Goal: Task Accomplishment & Management: Complete application form

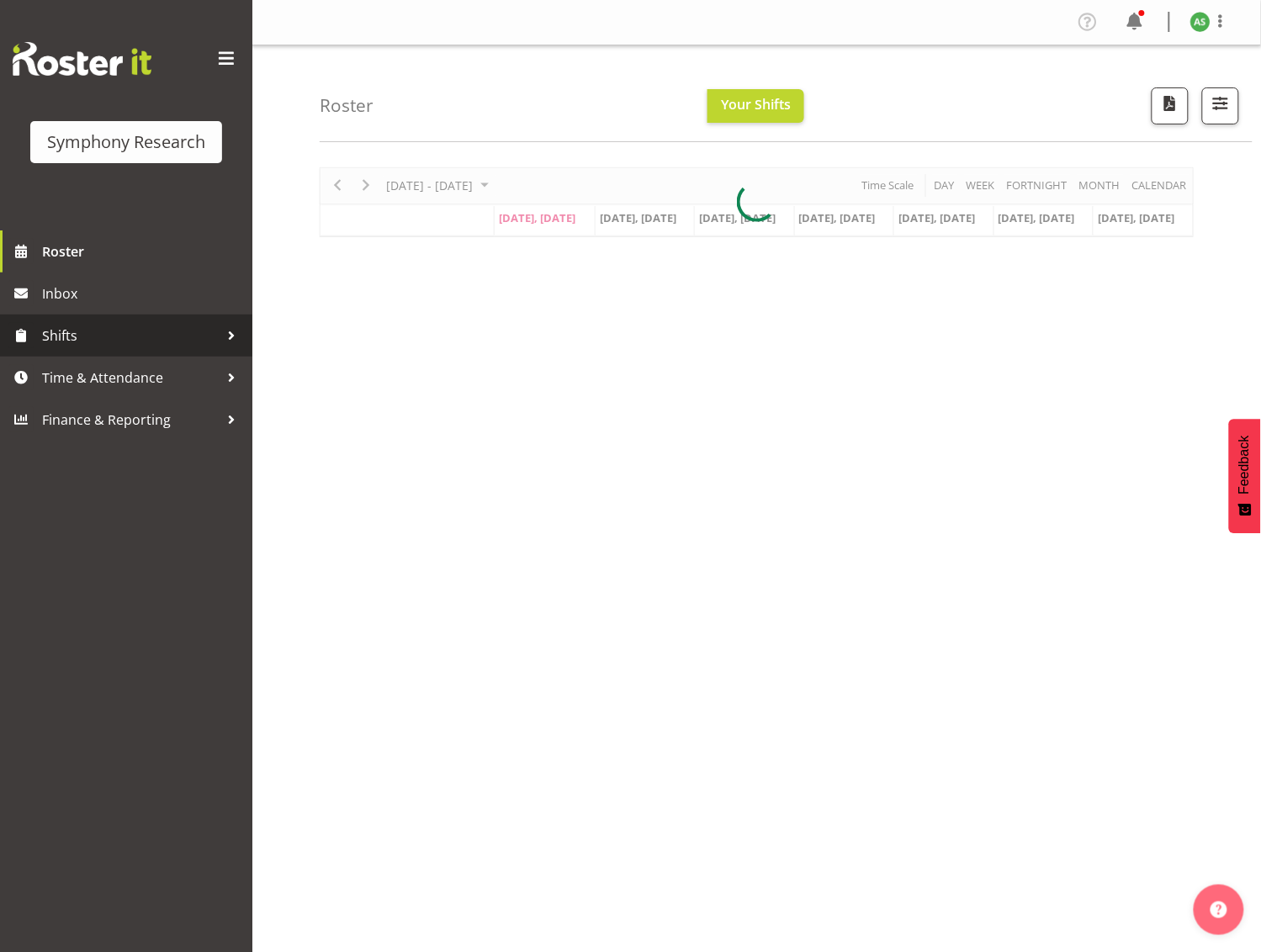
click at [173, 336] on span "Shifts" at bounding box center [130, 335] width 177 height 26
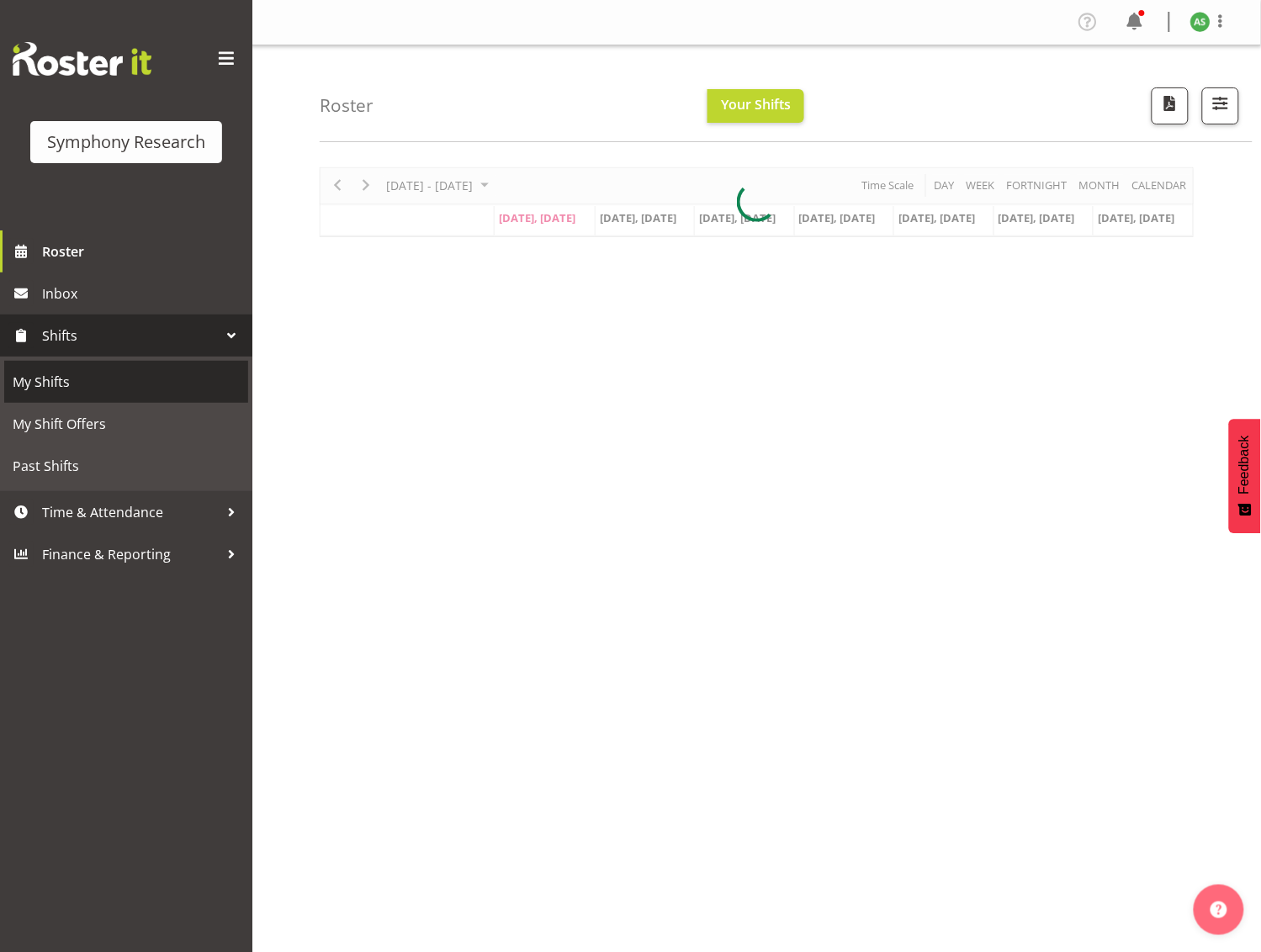
click at [133, 379] on span "My Shifts" at bounding box center [125, 382] width 227 height 26
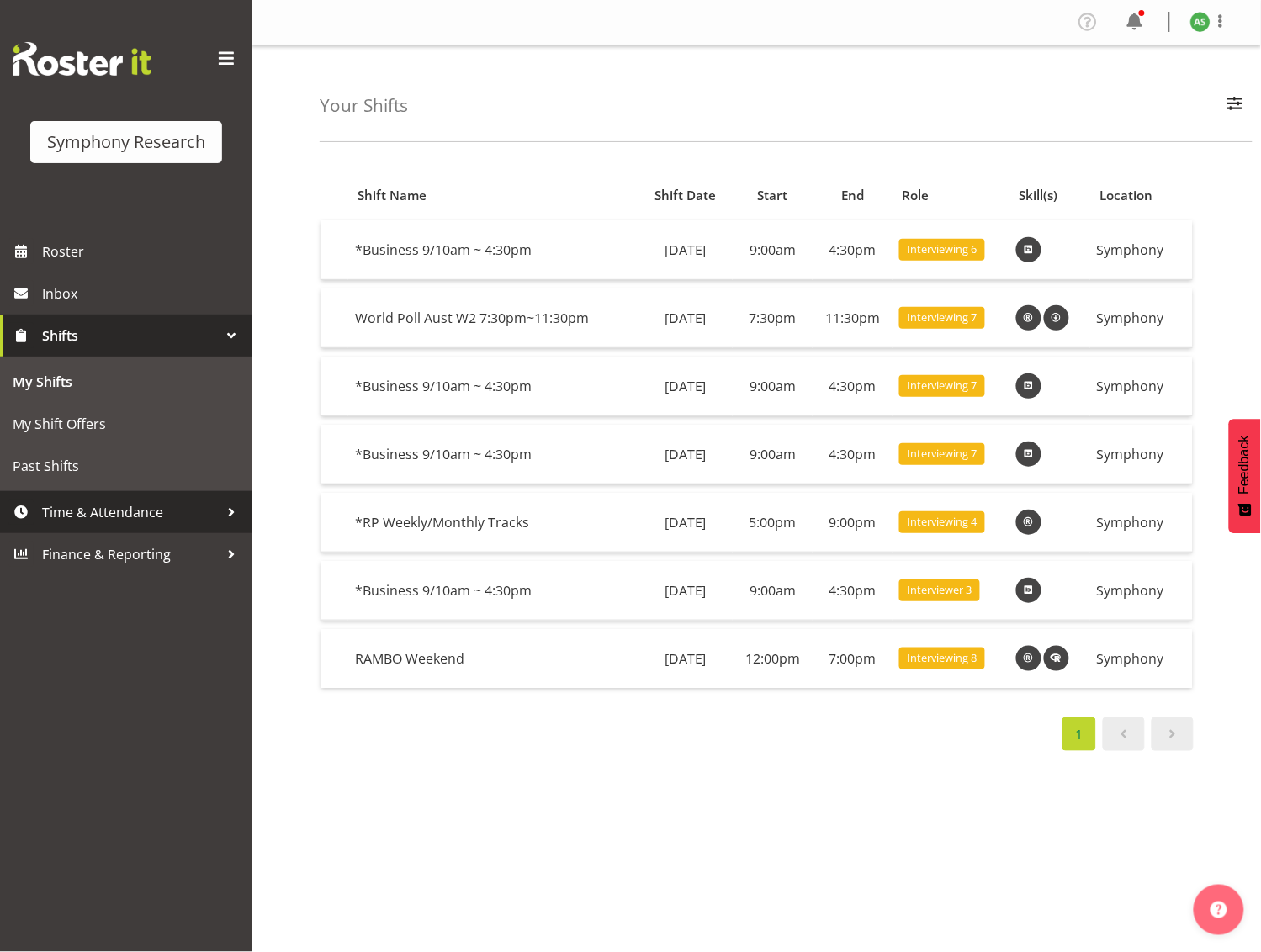
click at [92, 498] on link "Time & Attendance" at bounding box center [126, 512] width 253 height 42
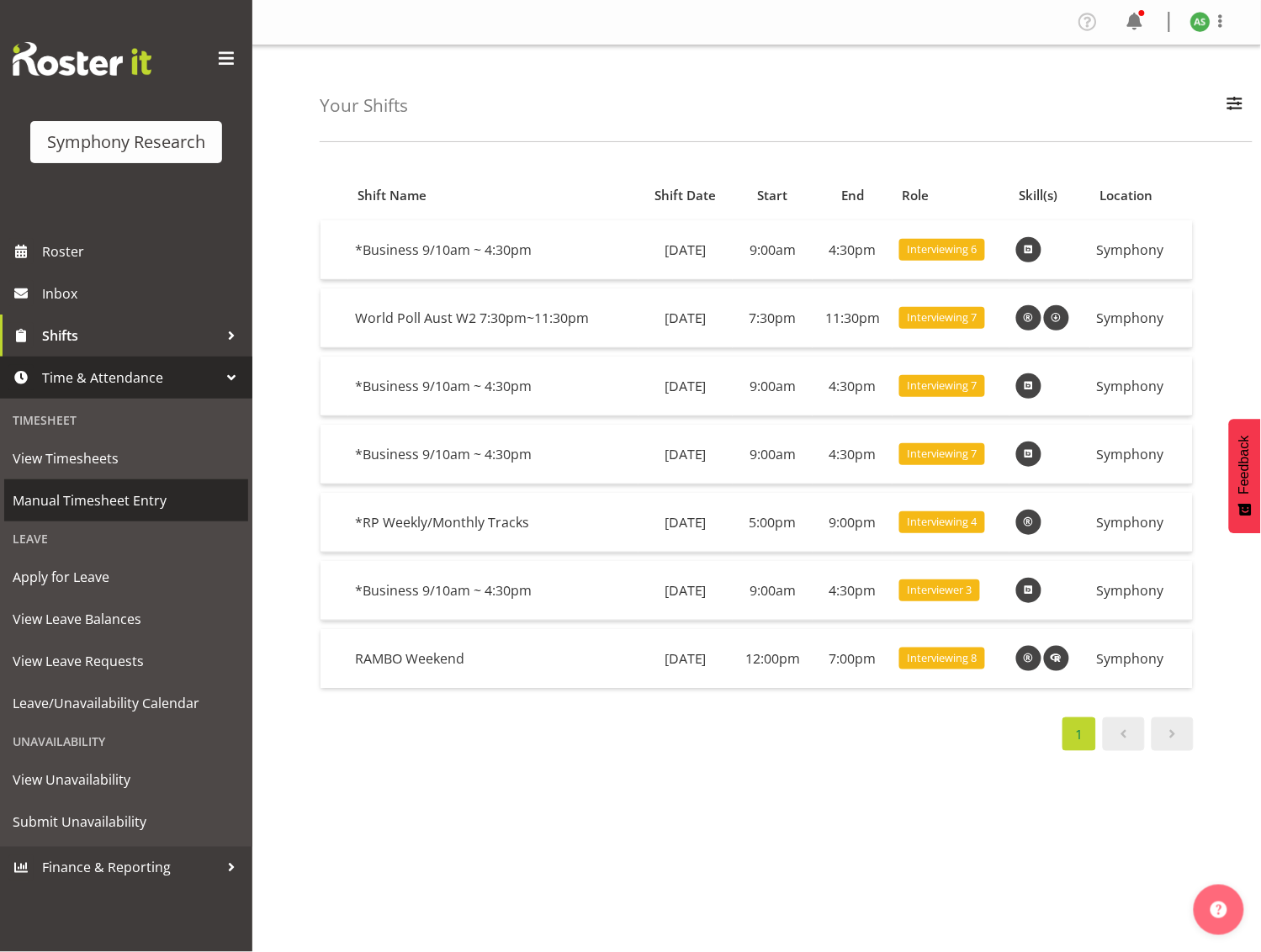
click at [145, 496] on span "Manual Timesheet Entry" at bounding box center [125, 500] width 227 height 26
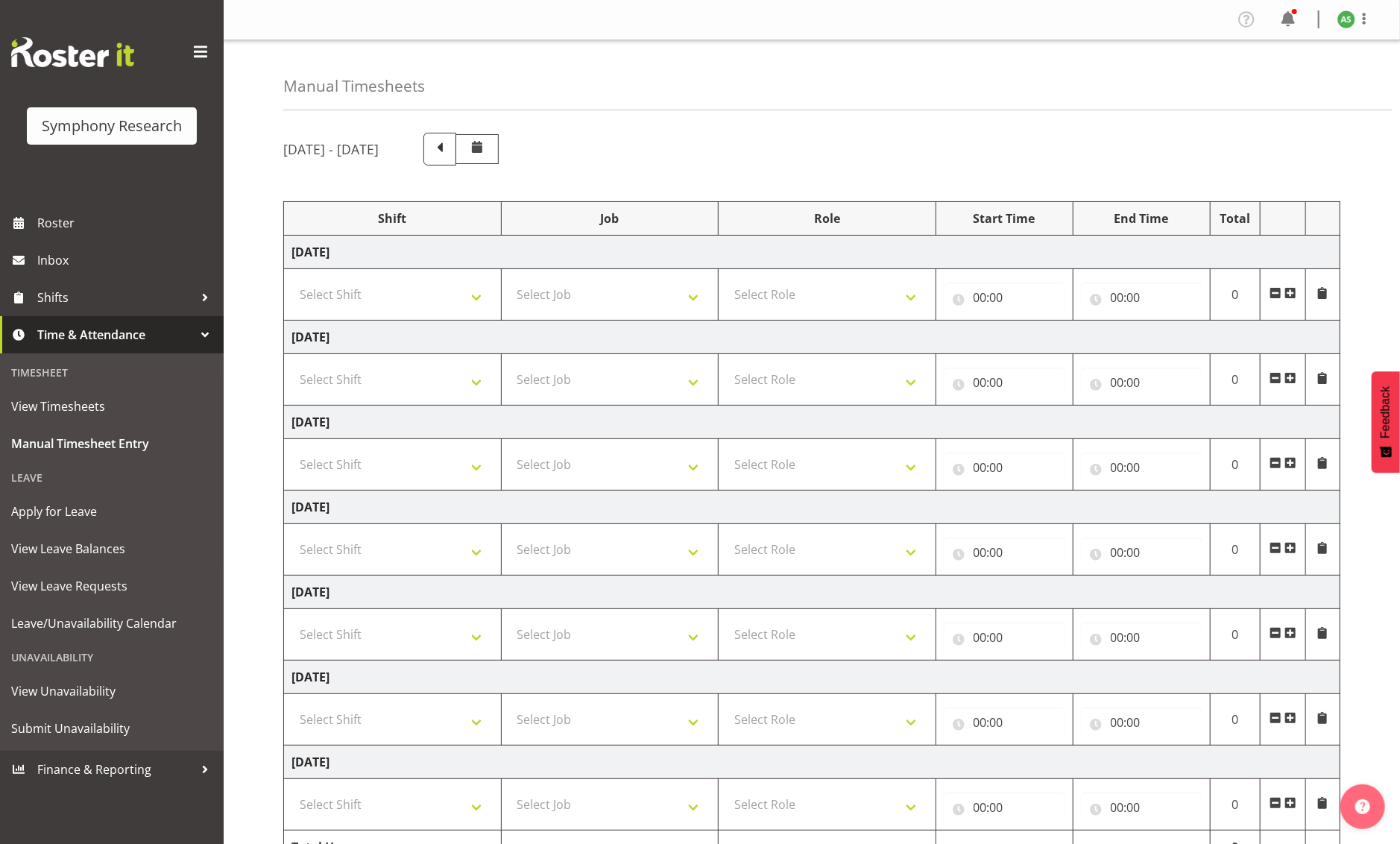
click at [1117, 294] on span at bounding box center [1291, 293] width 12 height 12
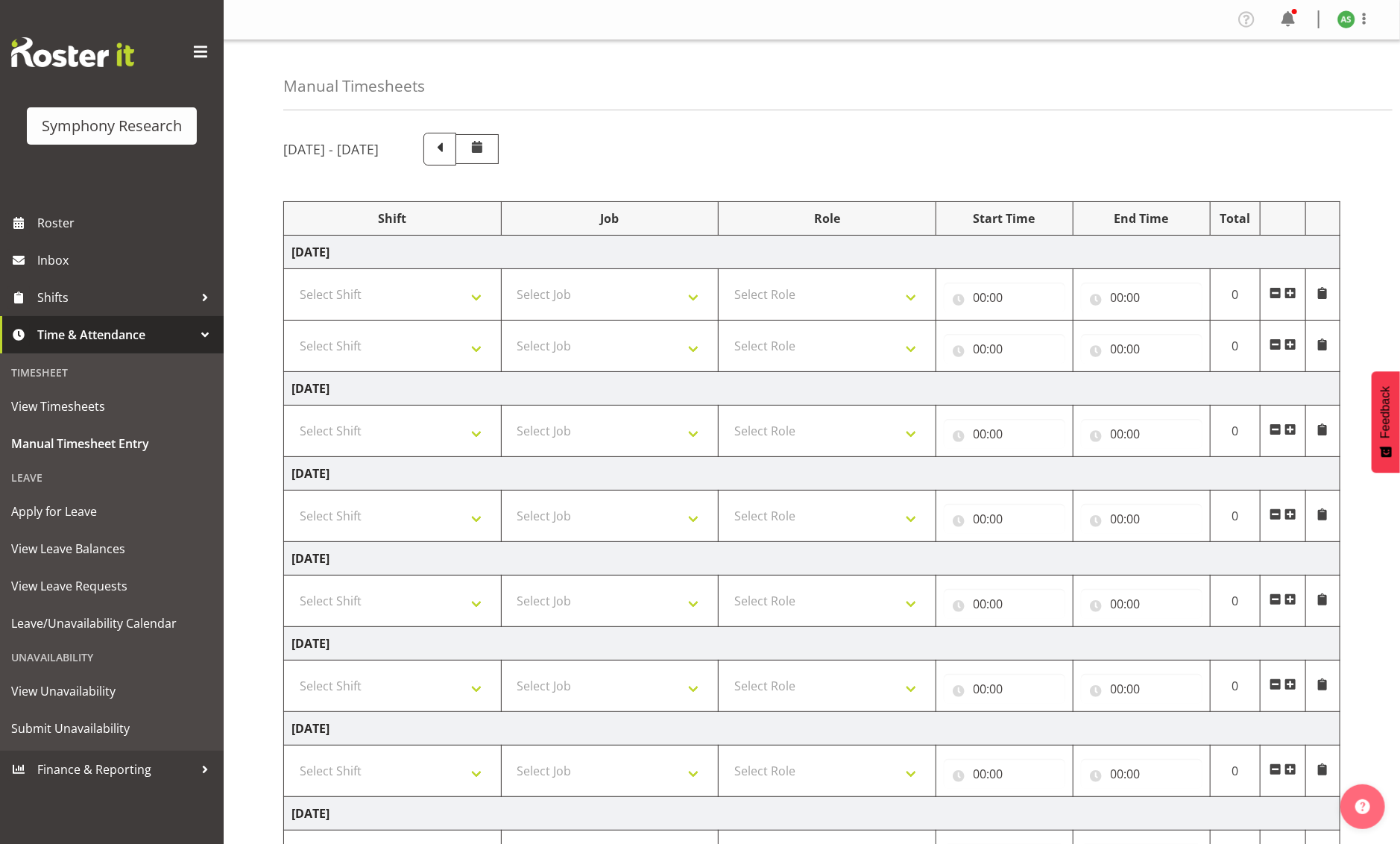
click at [1117, 294] on span at bounding box center [1291, 293] width 12 height 12
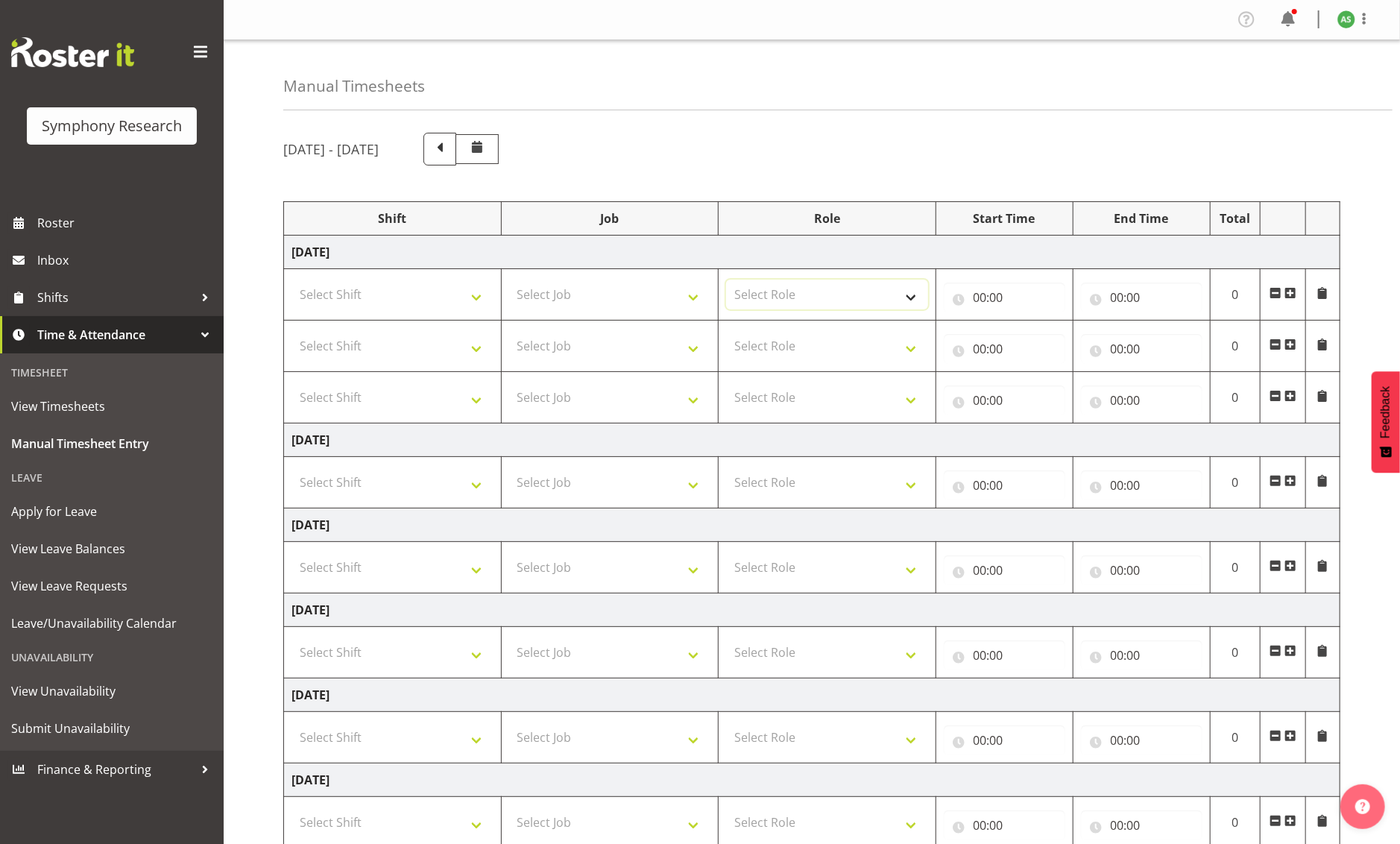
click at [860, 292] on select "Select Role Briefing Interviewing" at bounding box center [828, 294] width 202 height 29
select select "47"
click at [727, 279] on select "Select Role Briefing Interviewing" at bounding box center [828, 294] width 202 height 29
click at [852, 345] on select "Select Role Briefing Interviewing" at bounding box center [828, 345] width 202 height 29
select select "47"
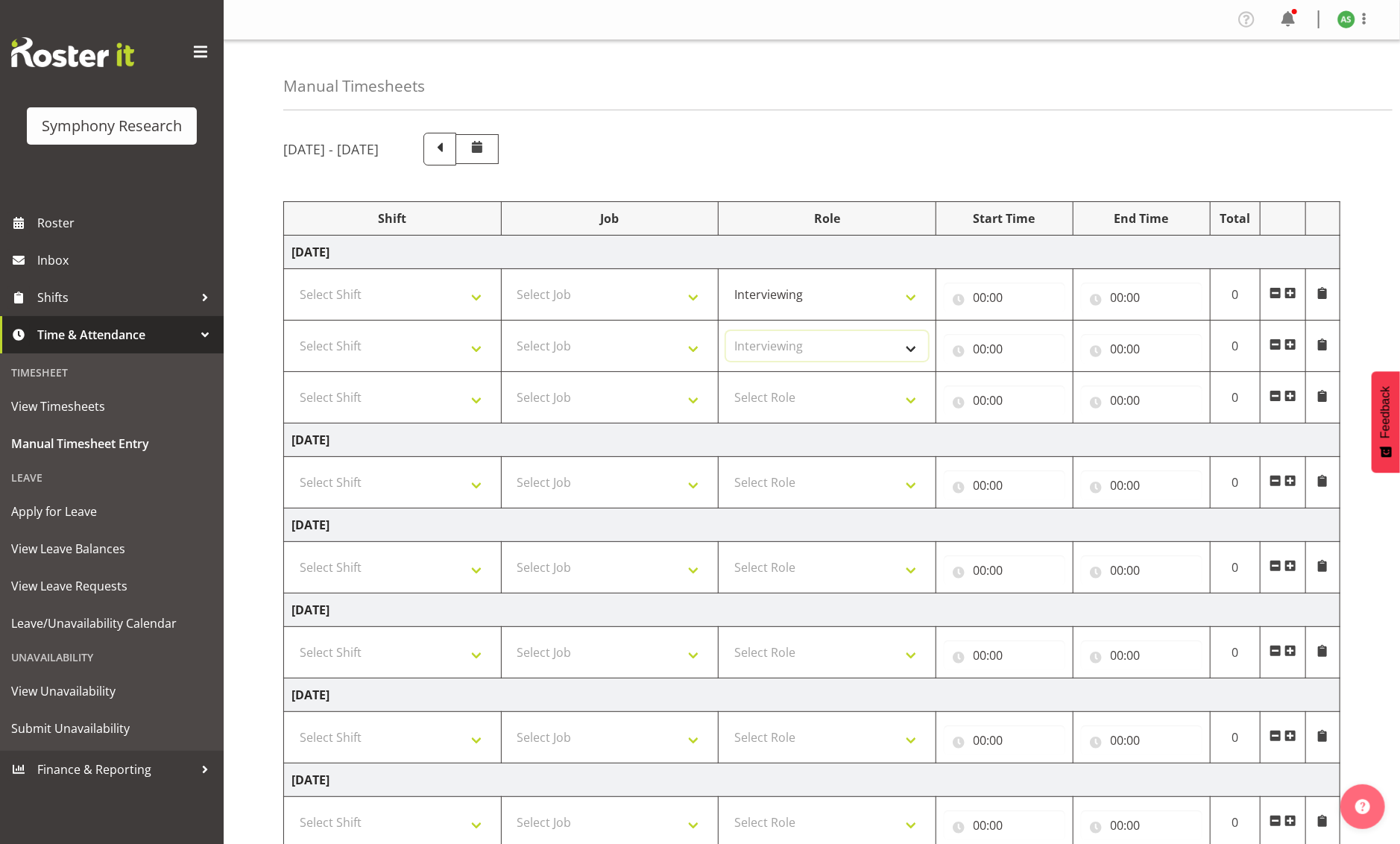
click at [727, 331] on select "Select Role Briefing Interviewing" at bounding box center [828, 345] width 202 height 29
drag, startPoint x: 848, startPoint y: 396, endPoint x: 844, endPoint y: 406, distance: 10.8
click at [847, 396] on select "Select Role Briefing Interviewing" at bounding box center [828, 396] width 202 height 29
select select "47"
click at [727, 382] on select "Select Role Briefing Interviewing" at bounding box center [828, 396] width 202 height 29
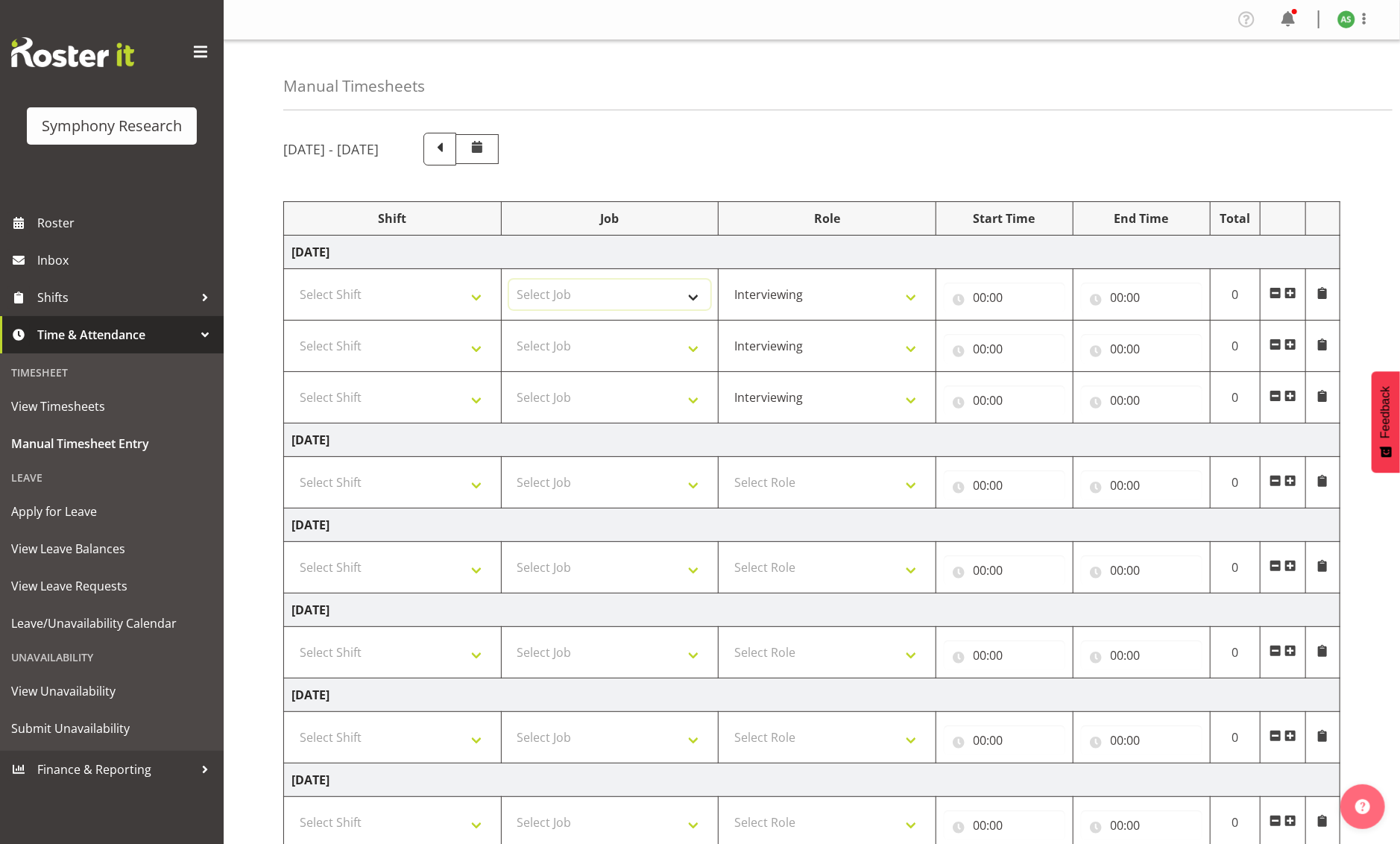
click at [698, 296] on select "Select Job 550060 IF Admin 553492 World Poll Aus Wave 2 Main 2025 553493 World …" at bounding box center [610, 294] width 202 height 29
select select "10499"
click at [509, 279] on select "Select Job 550060 IF Admin 553492 World Poll Aus Wave 2 Main 2025 553493 World …" at bounding box center [610, 294] width 202 height 29
click at [448, 290] on select "Select Shift !!Weekend Residential (Roster IT Shift Label) *Business 9/10am ~ 4…" at bounding box center [392, 294] width 202 height 29
select select "26078"
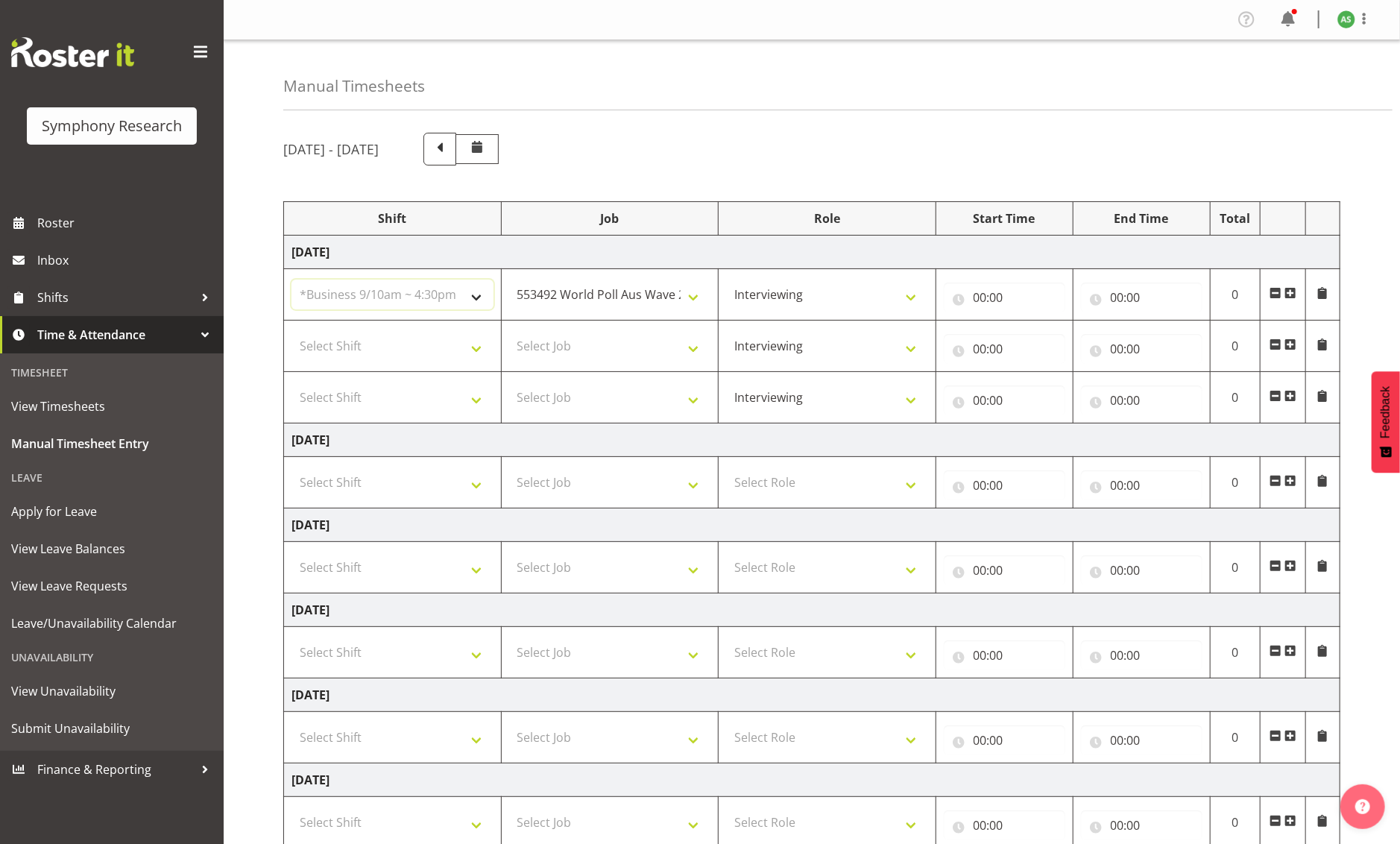
click at [291, 279] on select "Select Shift !!Weekend Residential (Roster IT Shift Label) *Business 9/10am ~ 4…" at bounding box center [392, 294] width 202 height 29
click at [982, 295] on input "00:00" at bounding box center [1004, 297] width 121 height 29
click at [1045, 333] on select "00 01 02 03 04 05 06 07 08 09 10 11 12 13 14 15 16 17 18 19 20 21 22 23" at bounding box center [1046, 336] width 34 height 29
select select "13"
click at [1029, 321] on select "00 01 02 03 04 05 06 07 08 09 10 11 12 13 14 15 16 17 18 19 20 21 22 23" at bounding box center [1046, 336] width 34 height 29
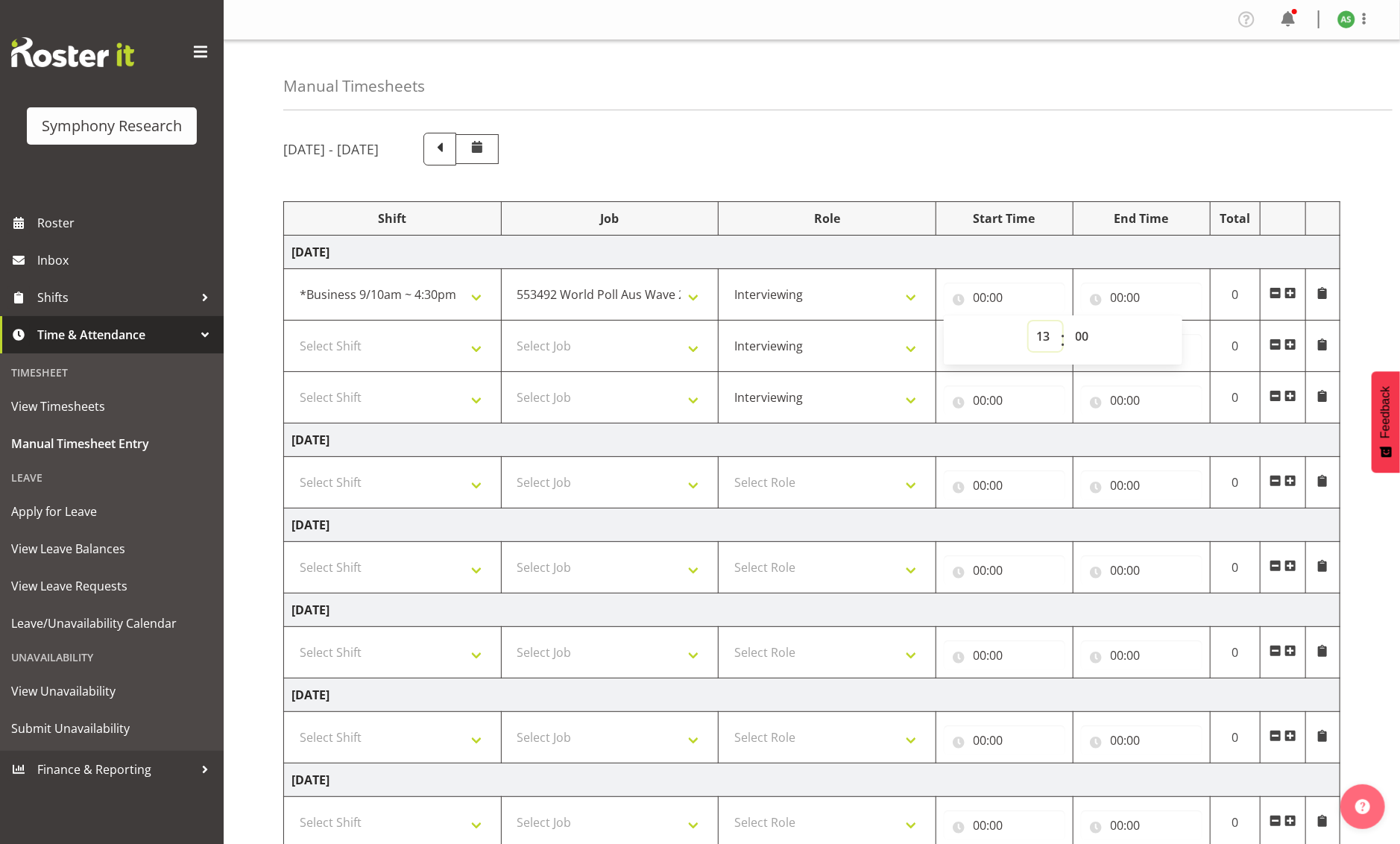
type input "13:00"
click at [1117, 291] on input "00:00" at bounding box center [1142, 297] width 121 height 29
click at [1117, 331] on select "00 01 02 03 04 05 06 07 08 09 10 11 12 13 14 15 16 17 18 19 20 21 22 23" at bounding box center [1183, 336] width 34 height 29
select select "16"
click at [1117, 321] on select "00 01 02 03 04 05 06 07 08 09 10 11 12 13 14 15 16 17 18 19 20 21 22 23" at bounding box center [1183, 336] width 34 height 29
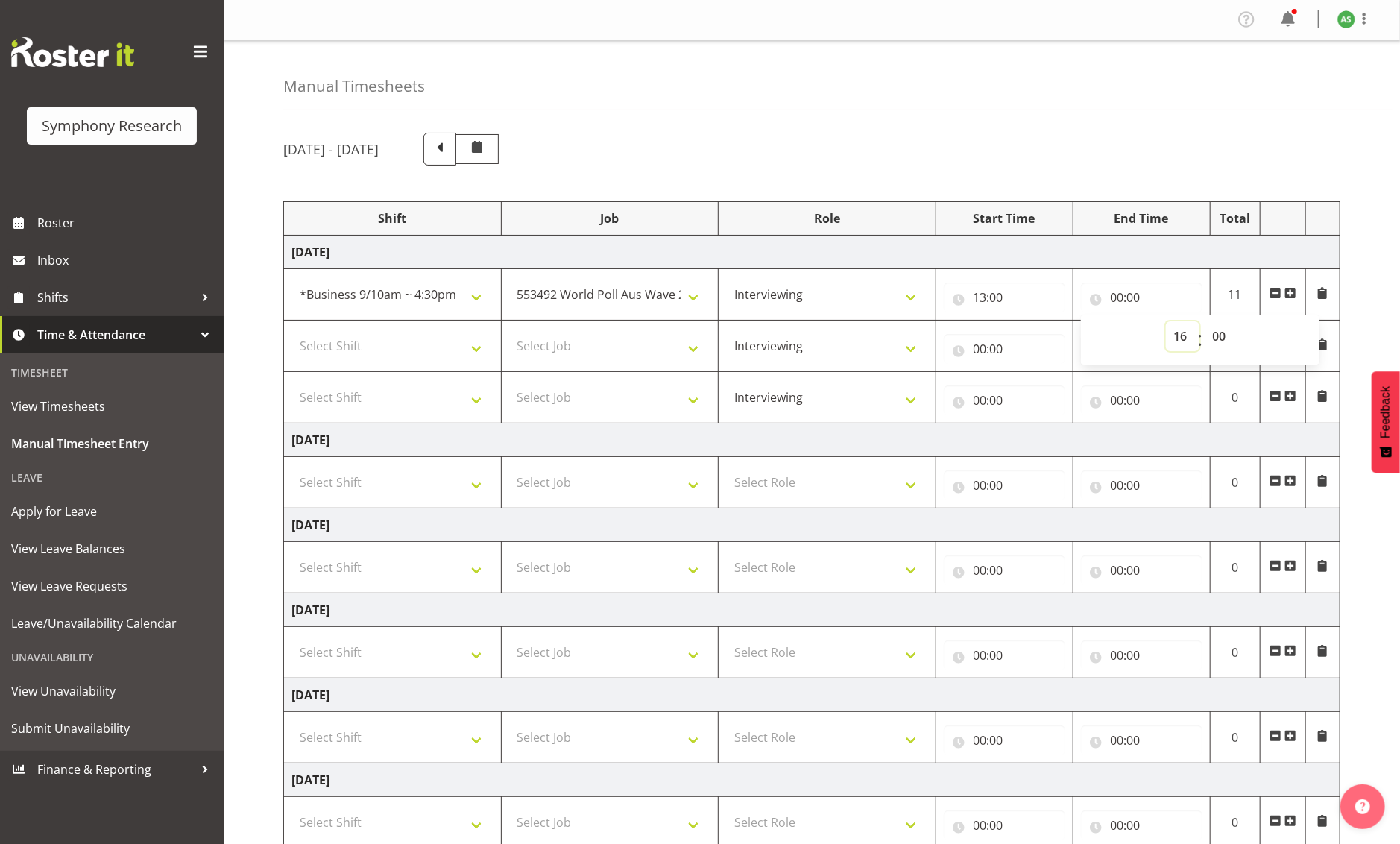
type input "16:00"
click at [477, 293] on select "!!Weekend Residential (Roster IT Shift Label) *Business 9/10am ~ 4:30pm *Busine…" at bounding box center [392, 294] width 202 height 29
select select "81741"
click at [291, 279] on select "!!Weekend Residential (Roster IT Shift Label) *Business 9/10am ~ 4:30pm *Busine…" at bounding box center [392, 294] width 202 height 29
click at [610, 345] on select "Select Job 550060 IF Admin 553492 World Poll Aus Wave 2 Main 2025 553493 World …" at bounding box center [610, 345] width 202 height 29
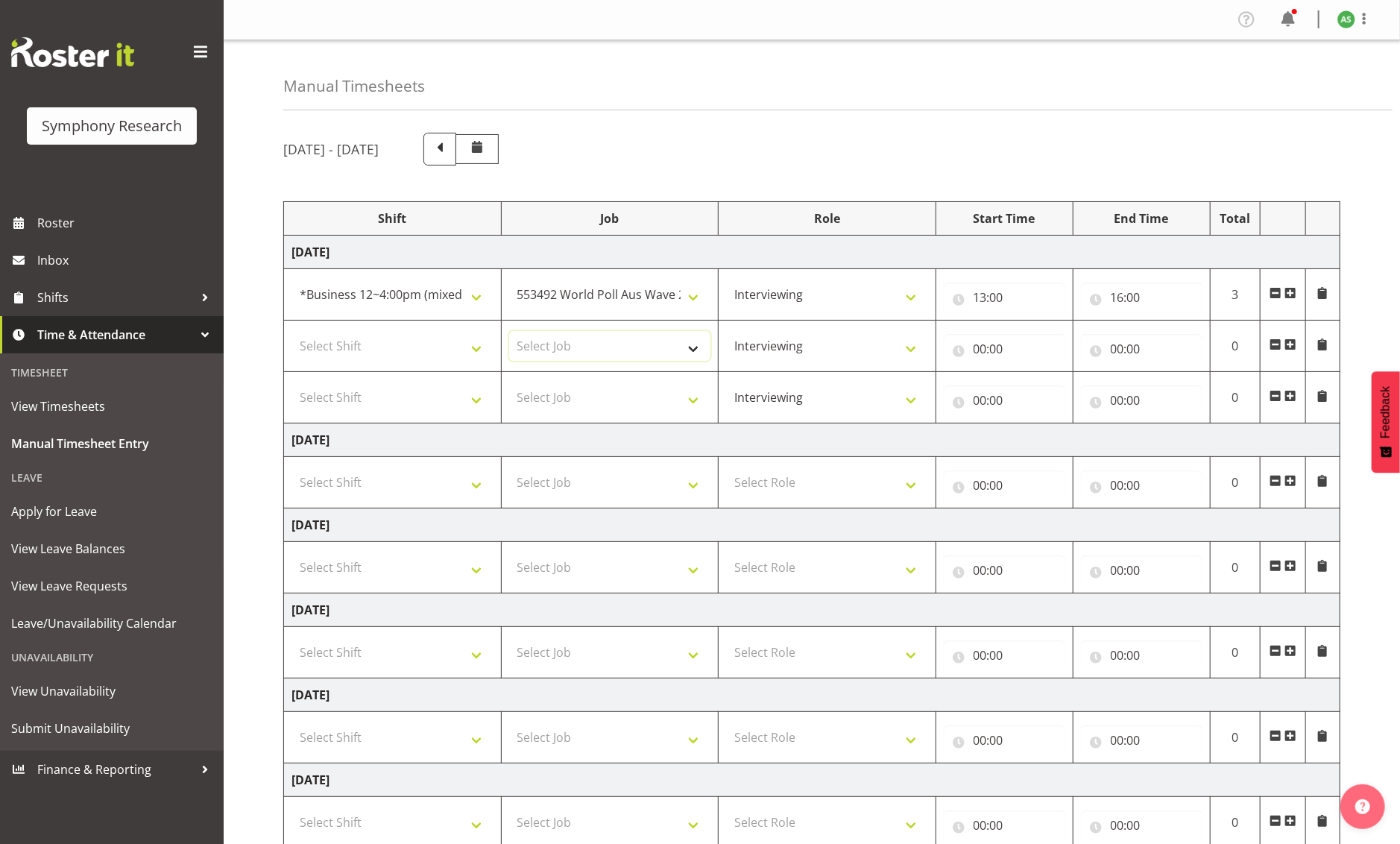
select select "10499"
click at [509, 331] on select "Select Job 550060 IF Admin 553492 World Poll Aus Wave 2 Main 2025 553493 World …" at bounding box center [610, 345] width 202 height 29
click at [479, 355] on select "Select Shift !!Weekend Residential (Roster IT Shift Label) *Business 9/10am ~ 4…" at bounding box center [392, 345] width 202 height 29
select select "56692"
click at [291, 331] on select "Select Shift !!Weekend Residential (Roster IT Shift Label) *Business 9/10am ~ 4…" at bounding box center [392, 345] width 202 height 29
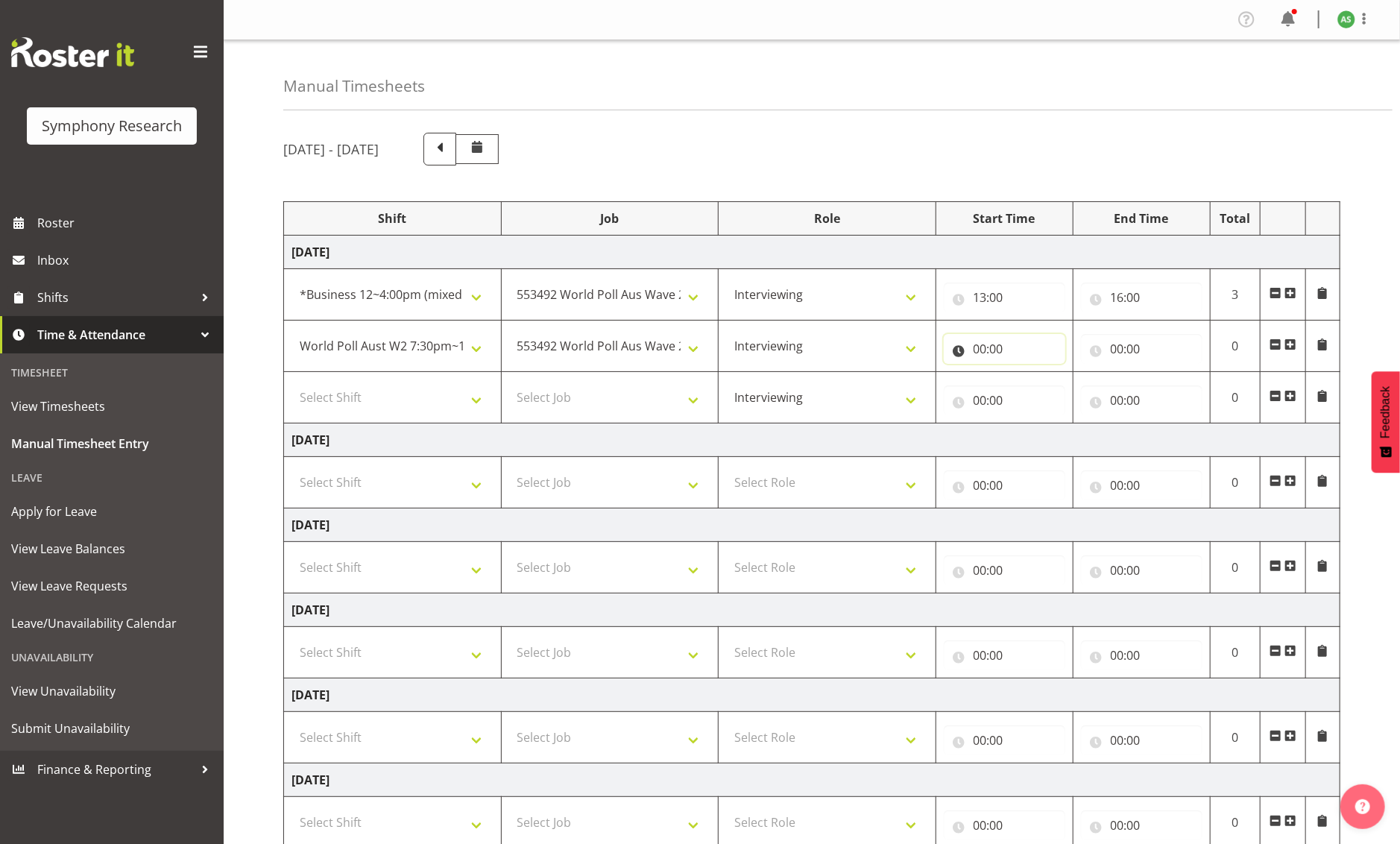
click at [983, 345] on input "00:00" at bounding box center [1004, 348] width 121 height 29
click at [1048, 386] on select "00 01 02 03 04 05 06 07 08 09 10 11 12 13 14 15 16 17 18 19 20 21 22 23" at bounding box center [1046, 387] width 34 height 29
select select "19"
click at [1029, 373] on select "00 01 02 03 04 05 06 07 08 09 10 11 12 13 14 15 16 17 18 19 20 21 22 23" at bounding box center [1046, 387] width 34 height 29
type input "19:00"
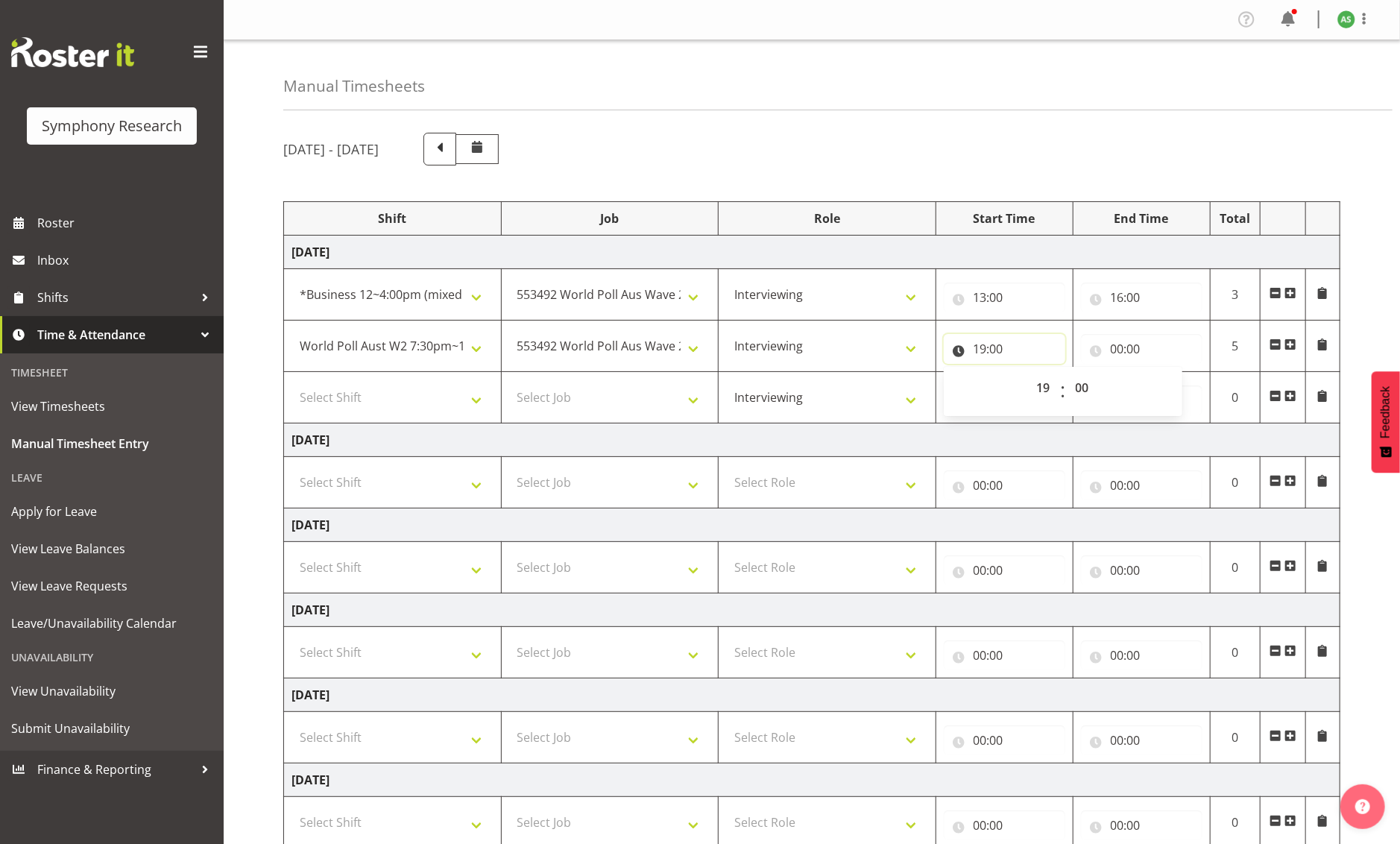
click at [998, 348] on input "19:00" at bounding box center [1004, 348] width 121 height 29
click at [1080, 386] on select "00 01 02 03 04 05 06 07 08 09 10 11 12 13 14 15 16 17 18 19 20 21 22 23 24 25 2…" at bounding box center [1084, 387] width 34 height 29
select select "30"
click at [1067, 373] on select "00 01 02 03 04 05 06 07 08 09 10 11 12 13 14 15 16 17 18 19 20 21 22 23 24 25 2…" at bounding box center [1084, 387] width 34 height 29
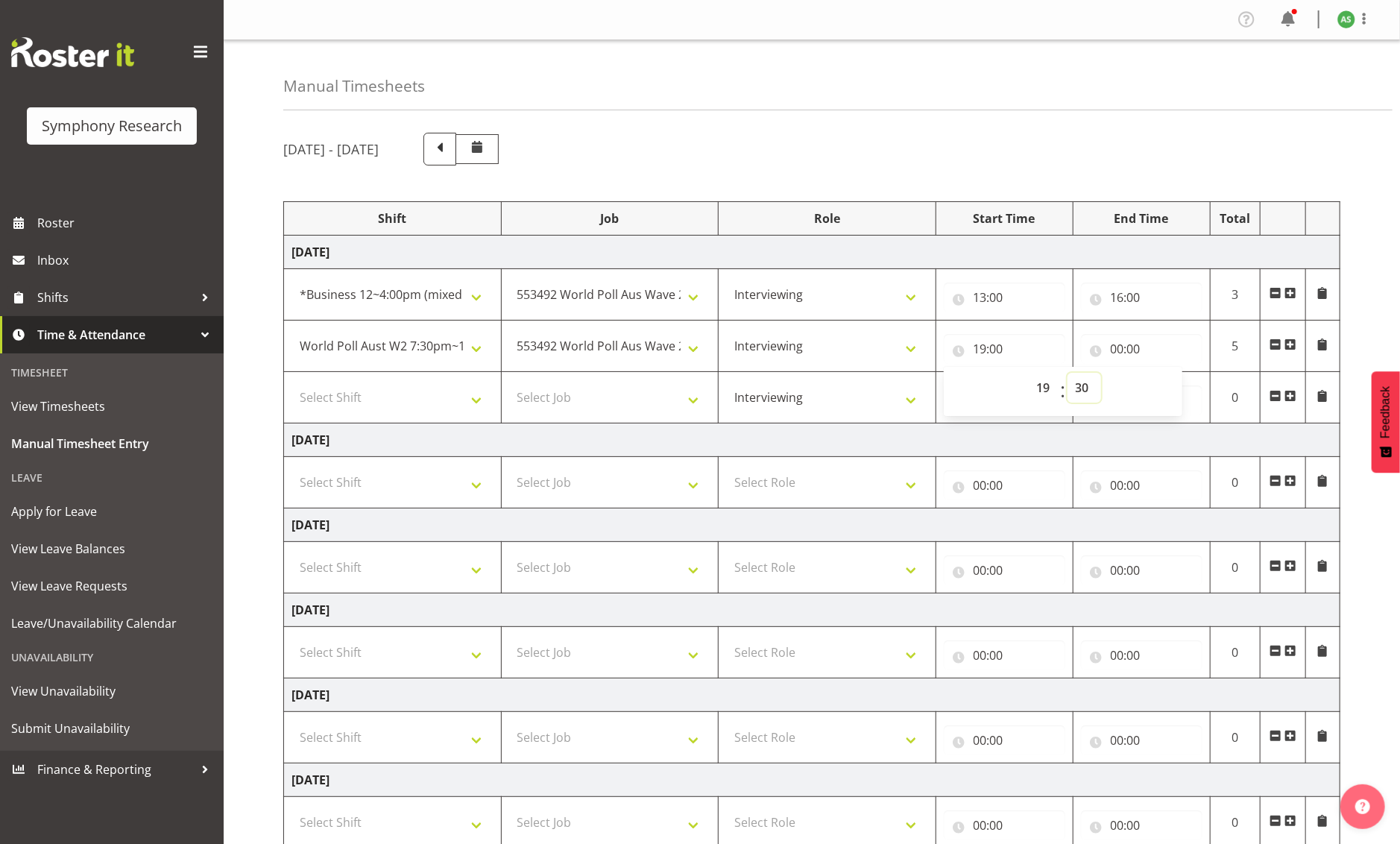
type input "19:30"
click at [1117, 344] on input "00:00" at bounding box center [1142, 348] width 121 height 29
click at [1117, 388] on select "00 01 02 03 04 05 06 07 08 09 10 11 12 13 14 15 16 17 18 19 20 21 22 23" at bounding box center [1183, 387] width 34 height 29
select select "23"
click at [1117, 373] on select "00 01 02 03 04 05 06 07 08 09 10 11 12 13 14 15 16 17 18 19 20 21 22 23" at bounding box center [1183, 387] width 34 height 29
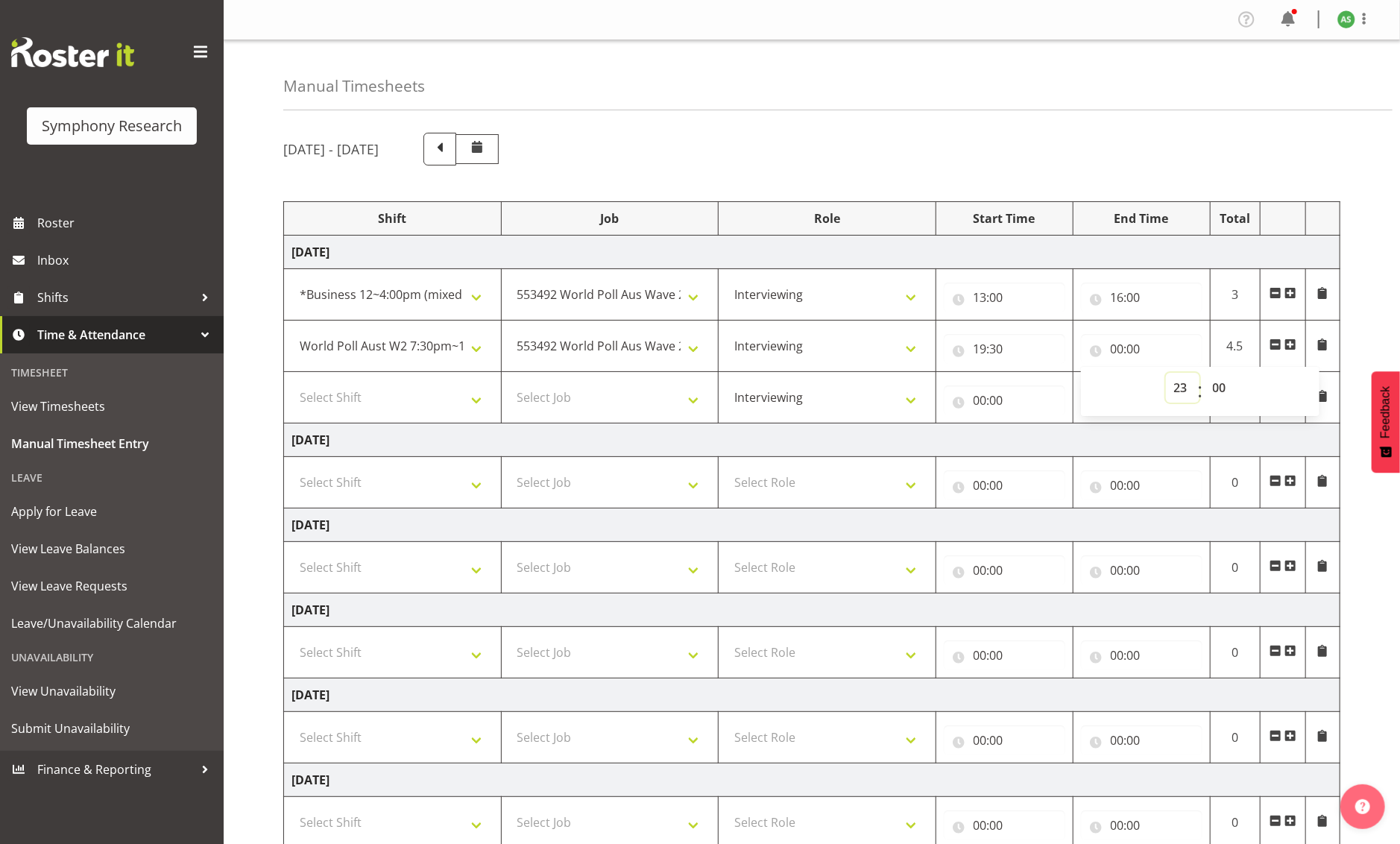
type input "23:00"
click at [1117, 348] on input "23:00" at bounding box center [1142, 348] width 121 height 29
click at [1117, 346] on input "23:00" at bounding box center [1142, 348] width 121 height 29
click at [1117, 382] on select "00 01 02 03 04 05 06 07 08 09 10 11 12 13 14 15 16 17 18 19 20 21 22 23 24 25 2…" at bounding box center [1222, 387] width 34 height 29
select select "30"
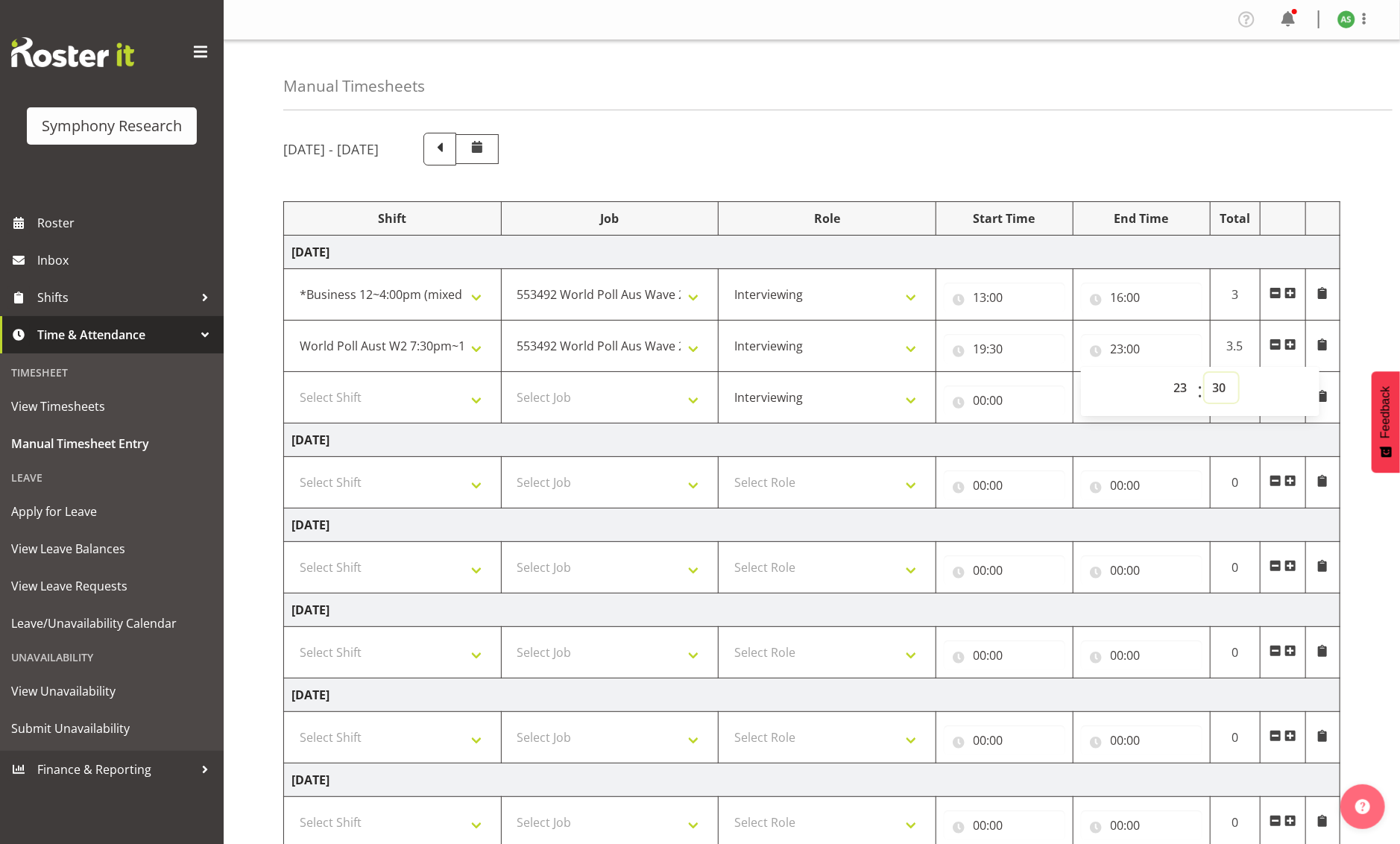
click at [1117, 373] on select "00 01 02 03 04 05 06 07 08 09 10 11 12 13 14 15 16 17 18 19 20 21 22 23 24 25 2…" at bounding box center [1222, 387] width 34 height 29
type input "23:30"
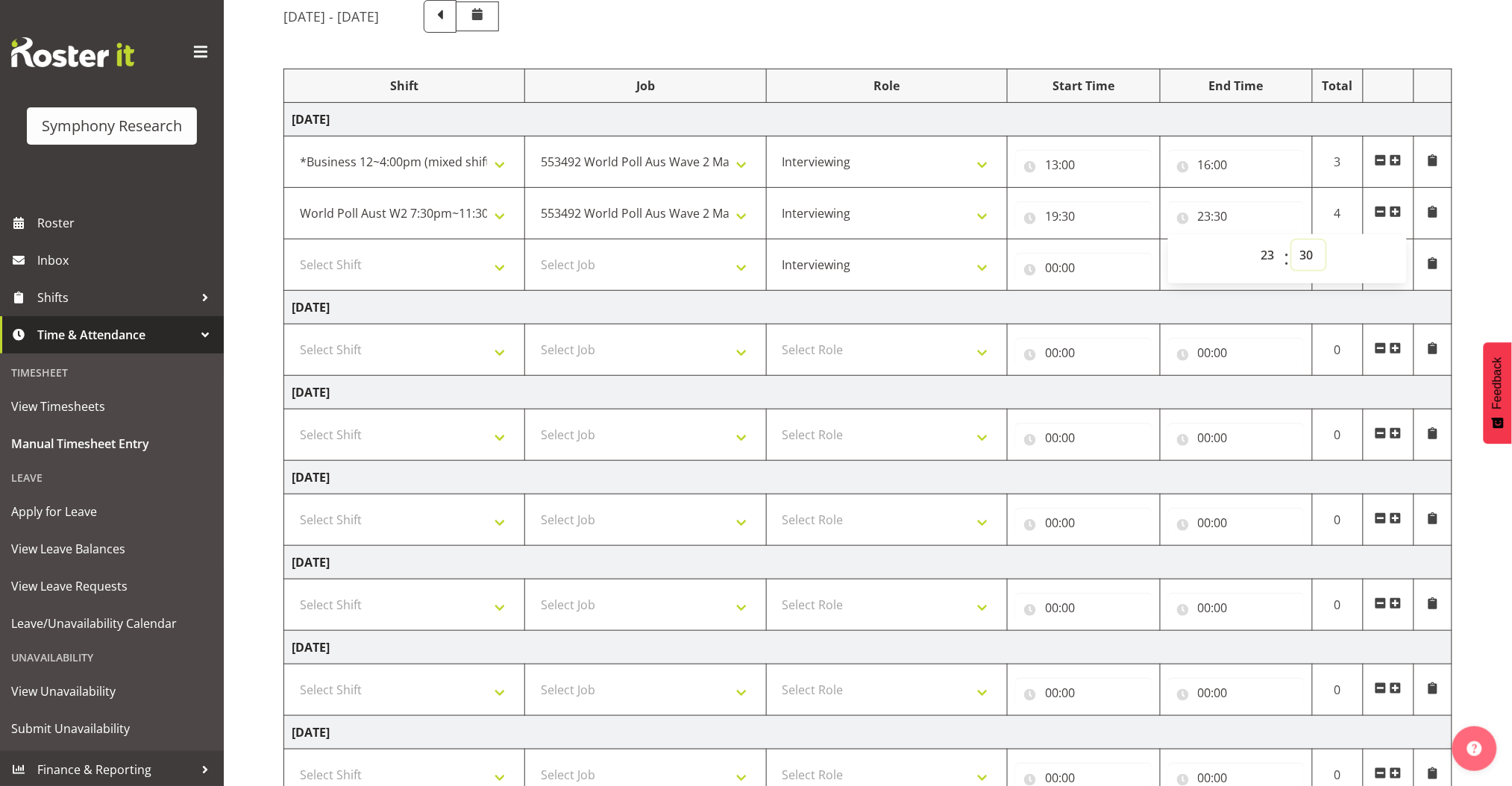
scroll to position [246, 0]
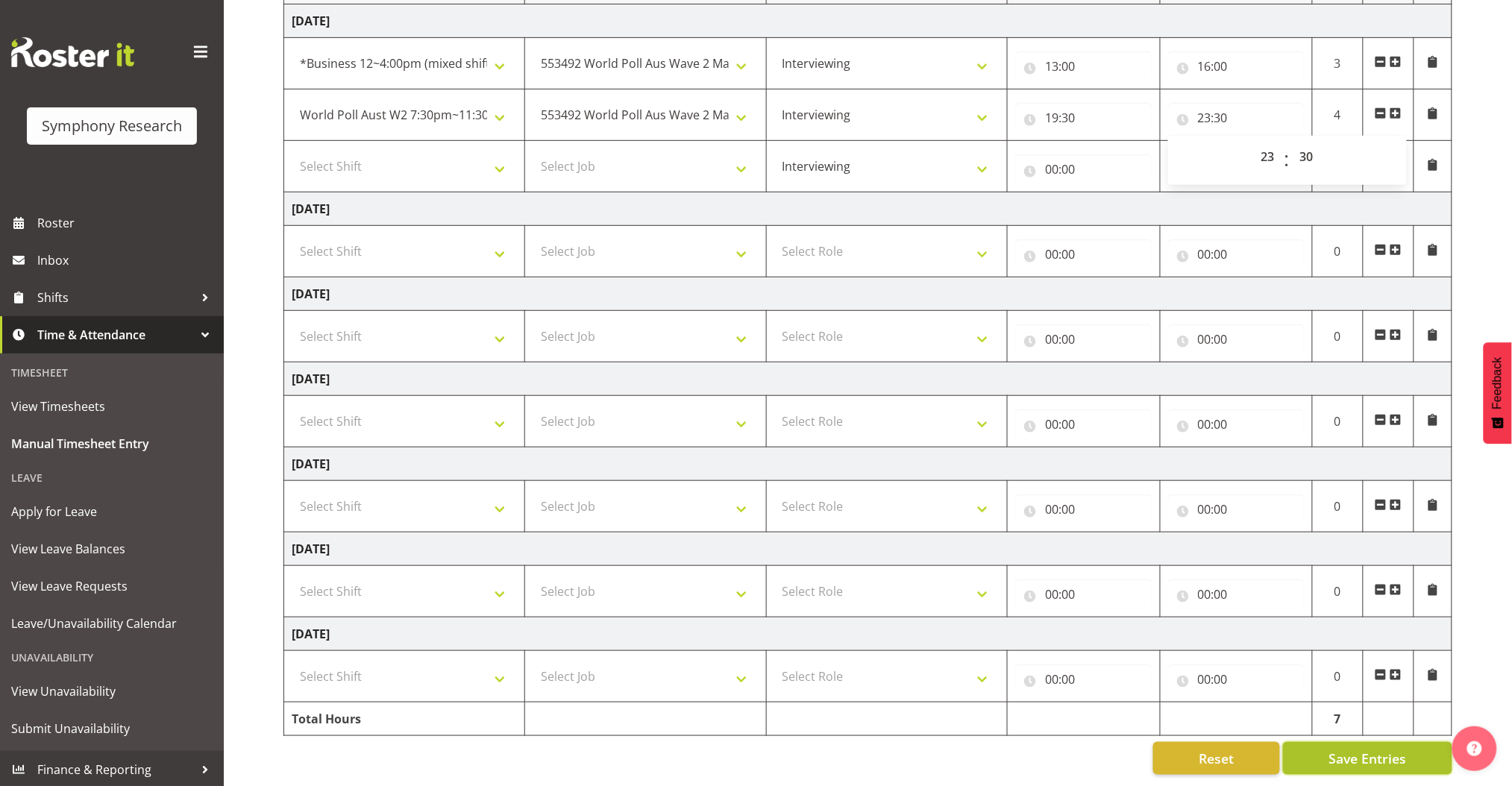
click at [1118, 749] on span "Save Entries" at bounding box center [1367, 758] width 77 height 19
